Goal: Check status: Check status

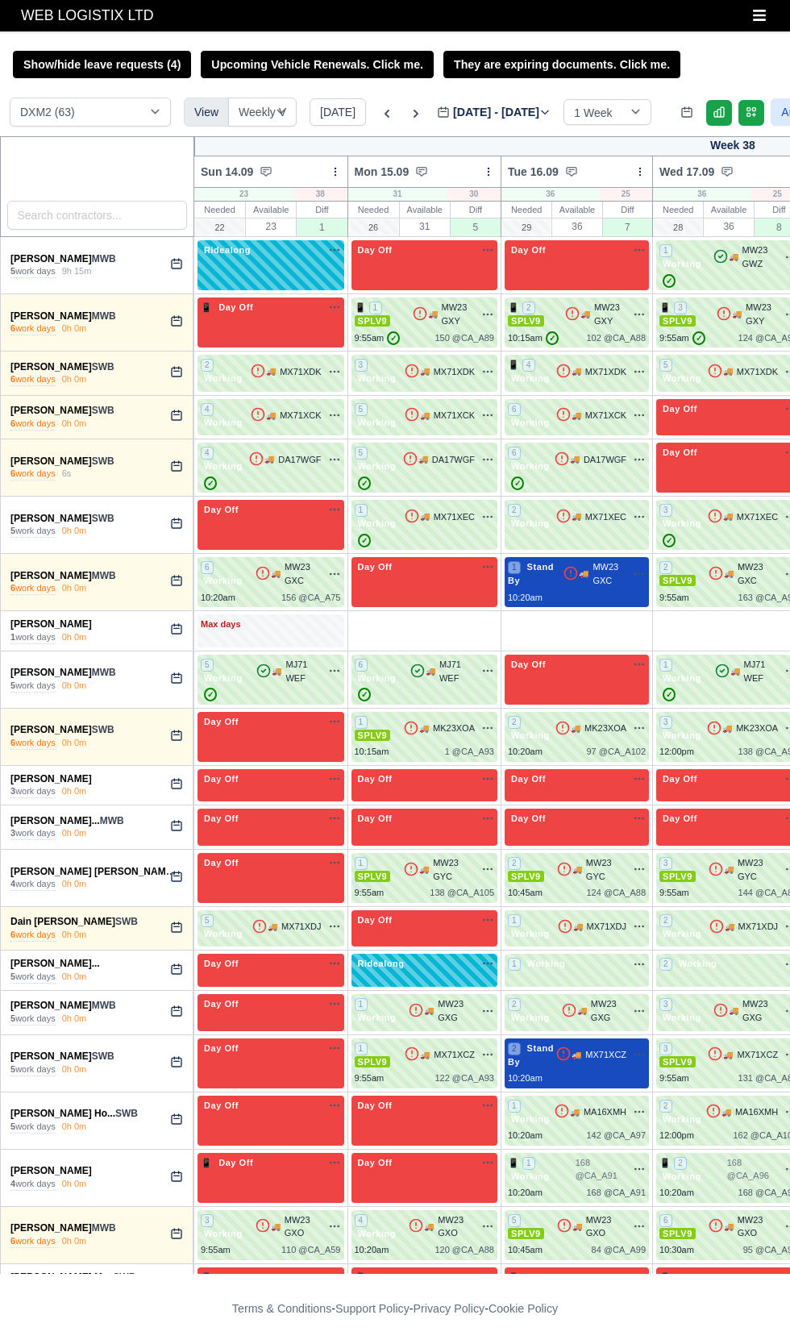
select select "1"
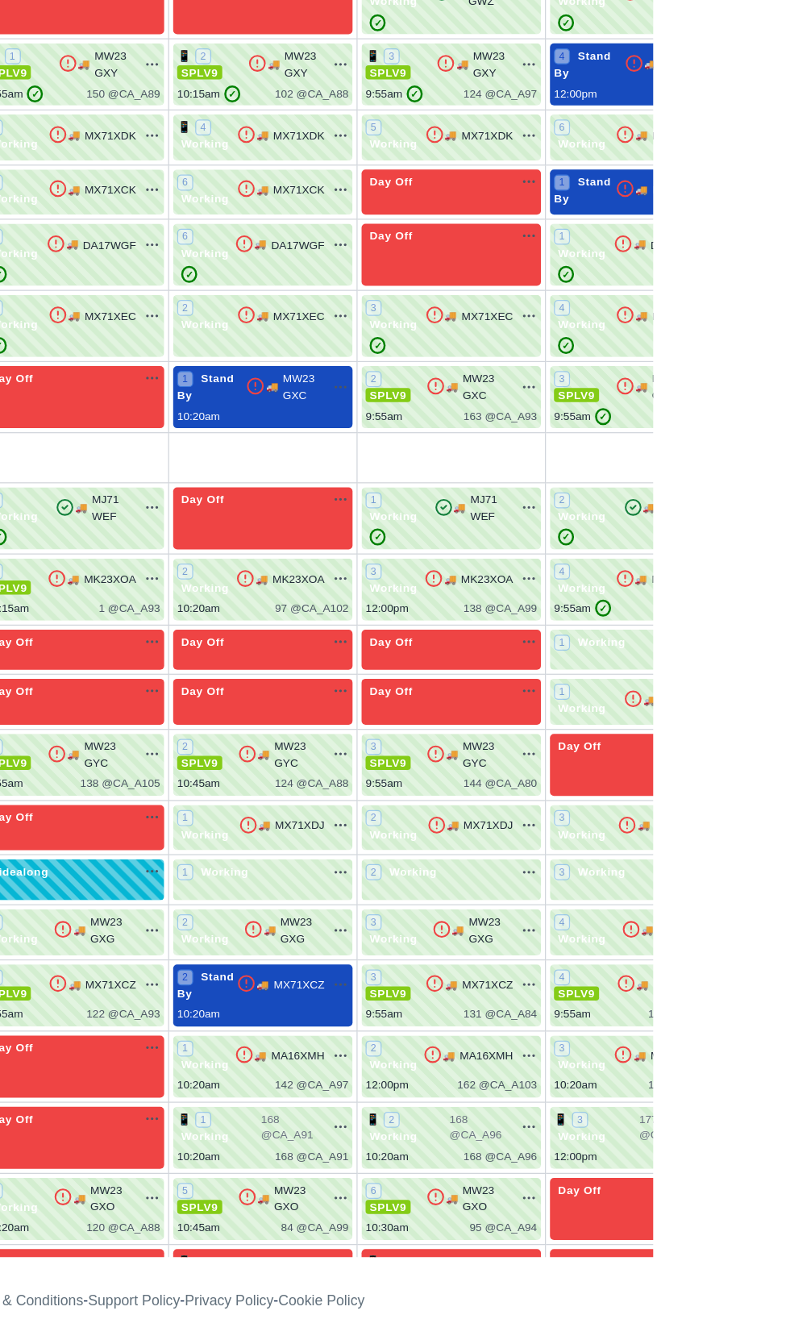
scroll to position [0, 93]
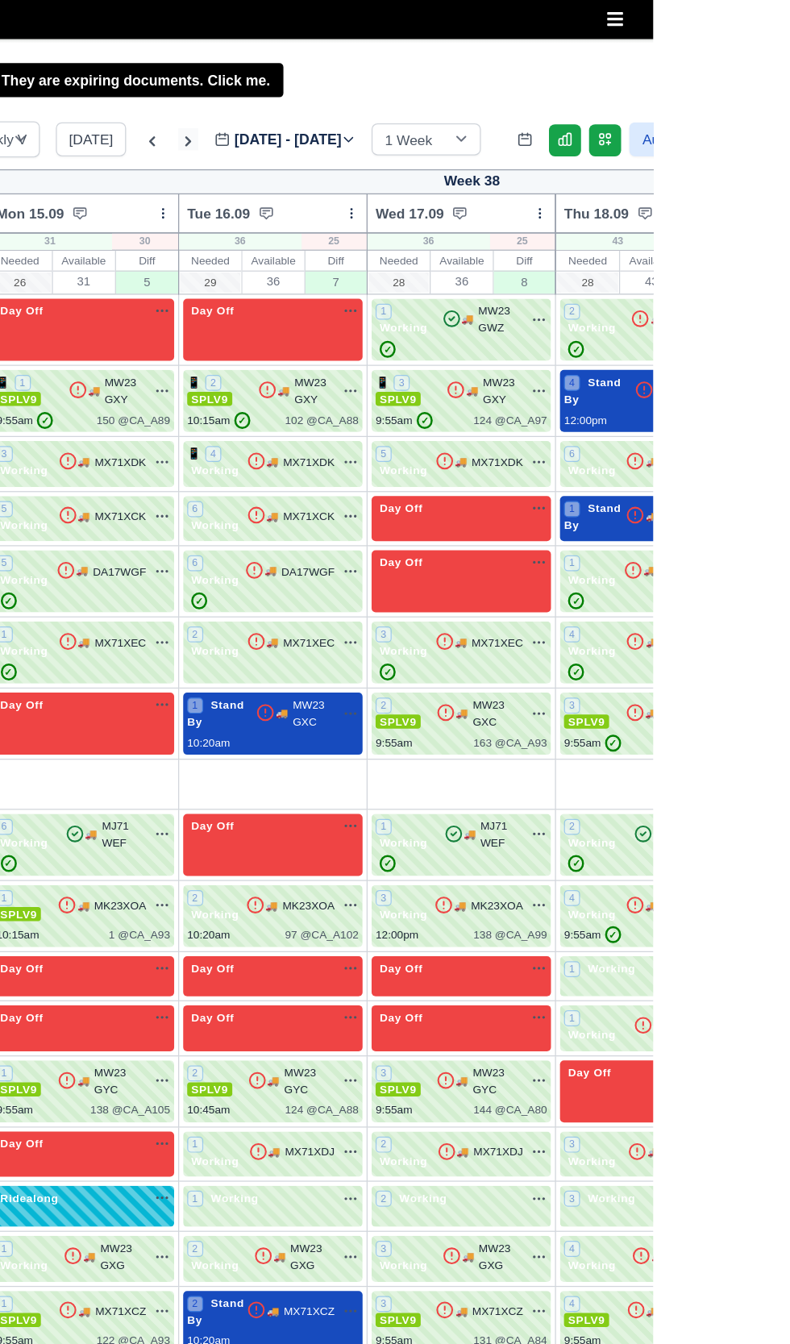
click at [410, 122] on icon at bounding box center [416, 114] width 16 height 16
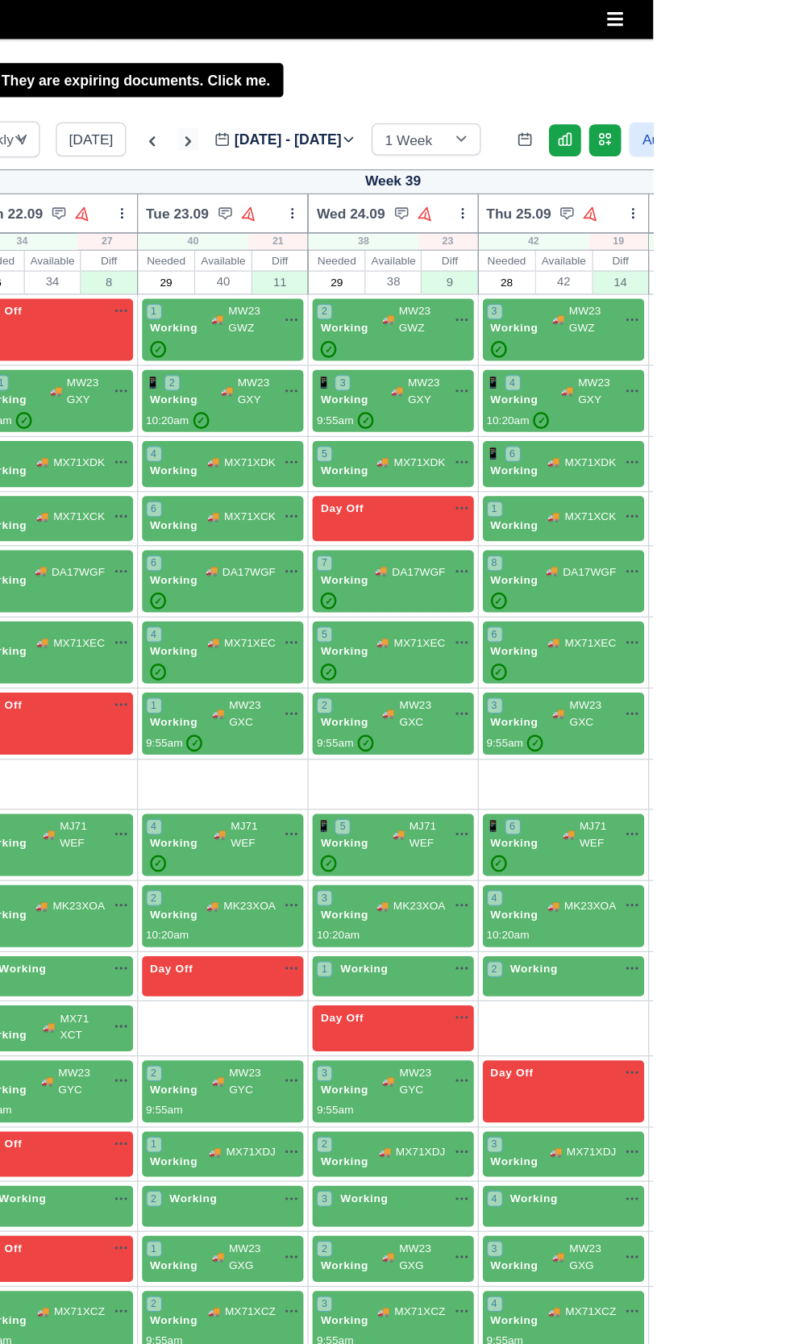
type input "2025-09-21"
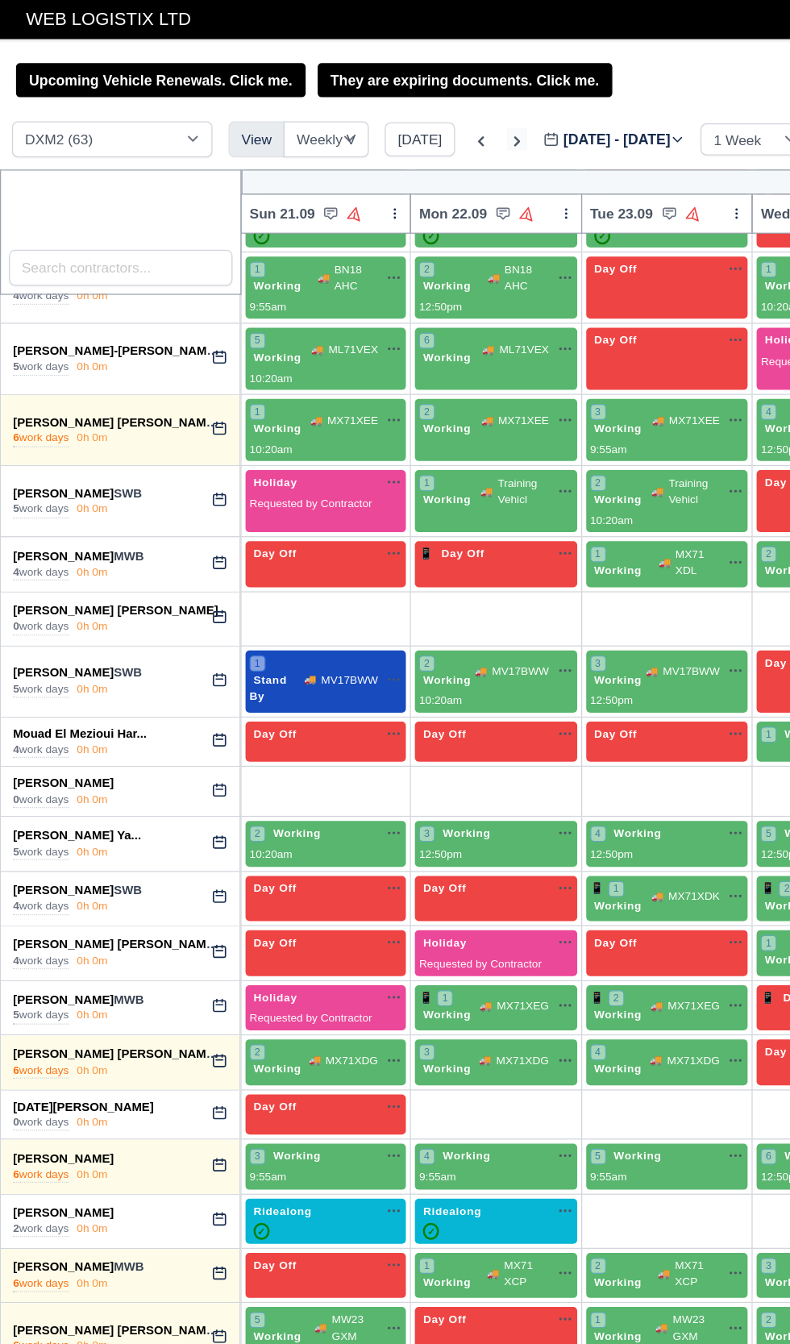
scroll to position [1757, 0]
